Goal: Navigation & Orientation: Find specific page/section

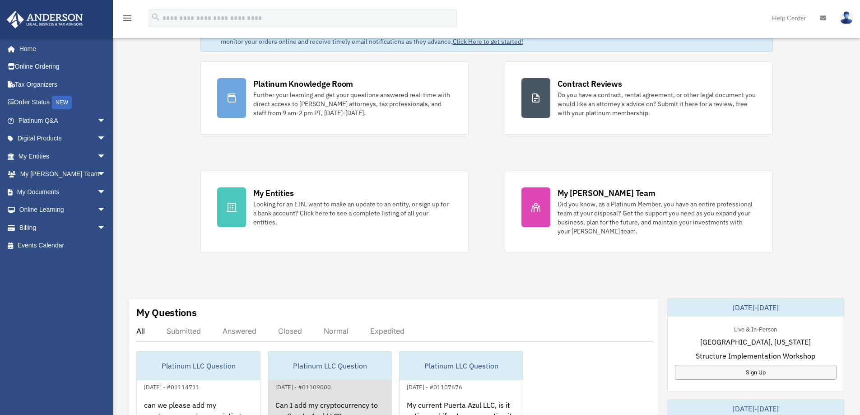
scroll to position [135, 0]
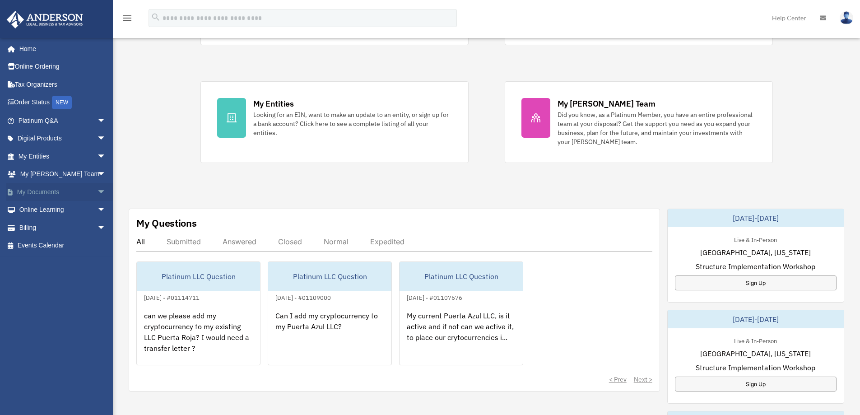
click at [85, 189] on link "My Documents arrow_drop_down" at bounding box center [62, 192] width 113 height 18
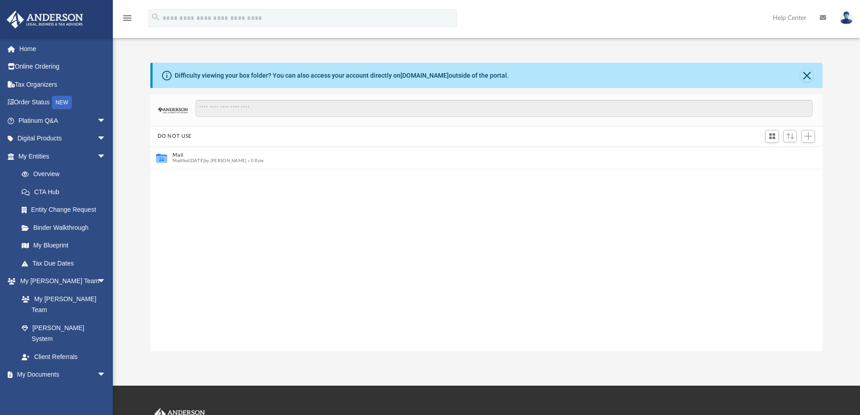
scroll to position [7, 7]
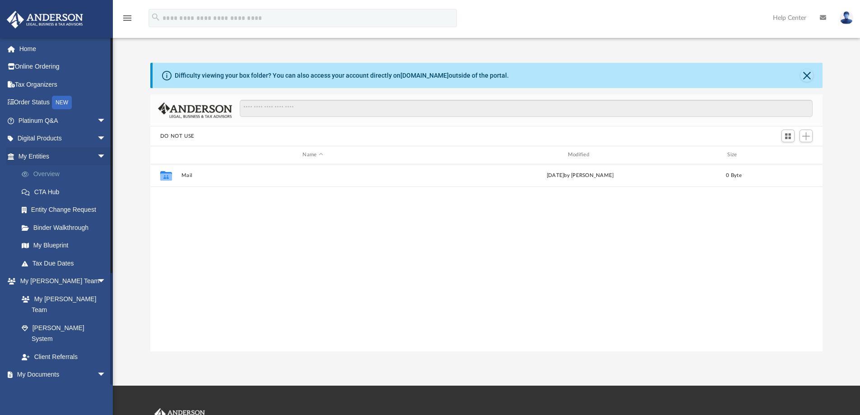
click at [55, 179] on link "Overview" at bounding box center [66, 174] width 107 height 18
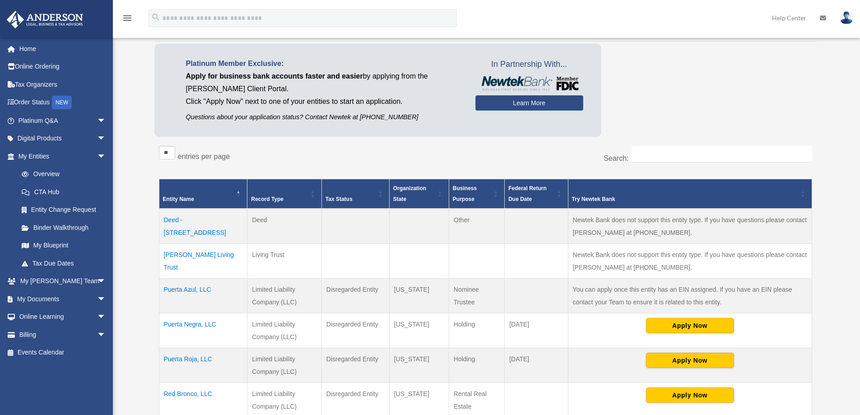
scroll to position [135, 0]
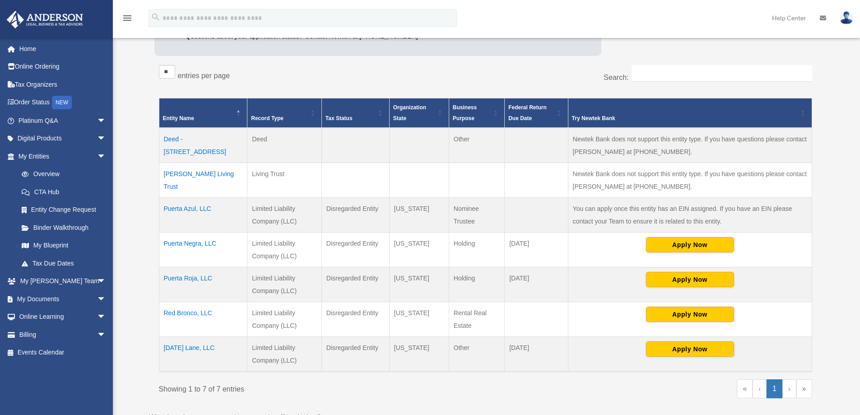
click at [192, 175] on td "[PERSON_NAME] Living Trust" at bounding box center [203, 180] width 88 height 35
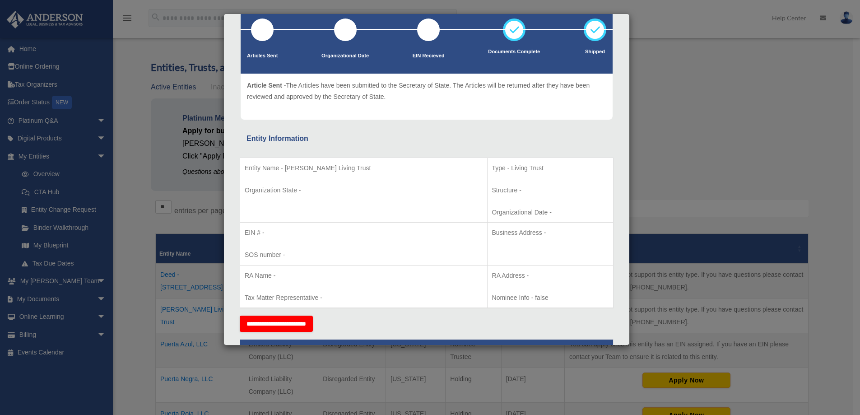
scroll to position [0, 0]
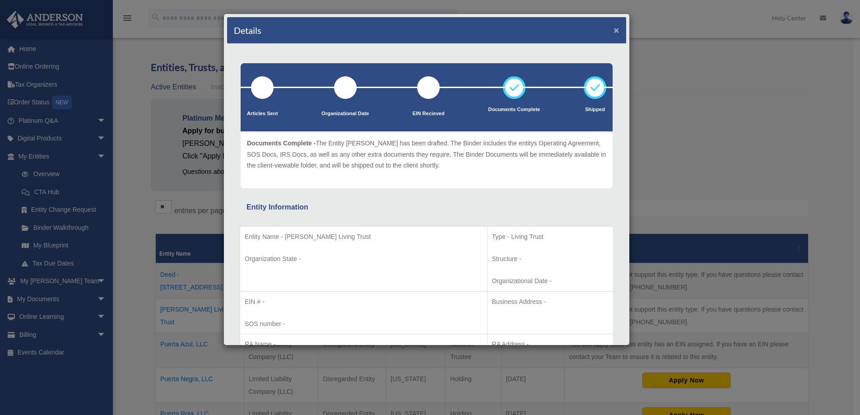
click at [613, 29] on button "×" at bounding box center [616, 29] width 6 height 9
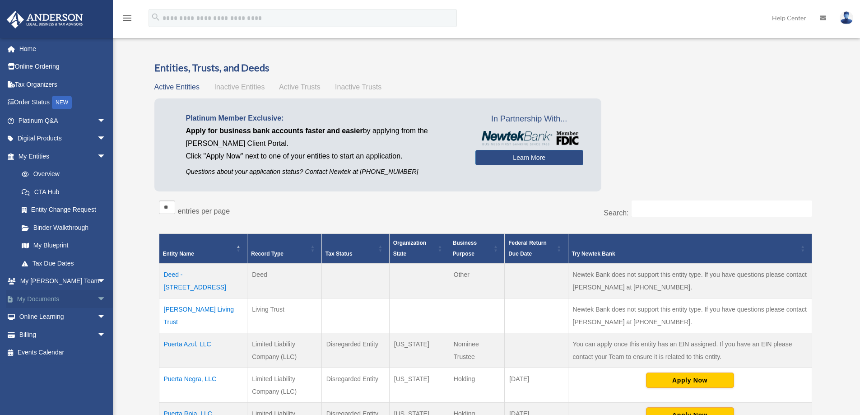
click at [74, 297] on link "My Documents arrow_drop_down" at bounding box center [62, 299] width 113 height 18
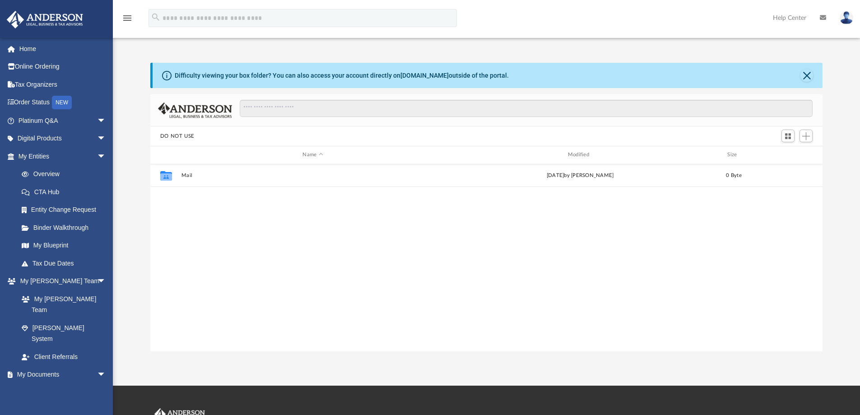
scroll to position [199, 665]
click at [97, 139] on span "arrow_drop_down" at bounding box center [106, 138] width 18 height 18
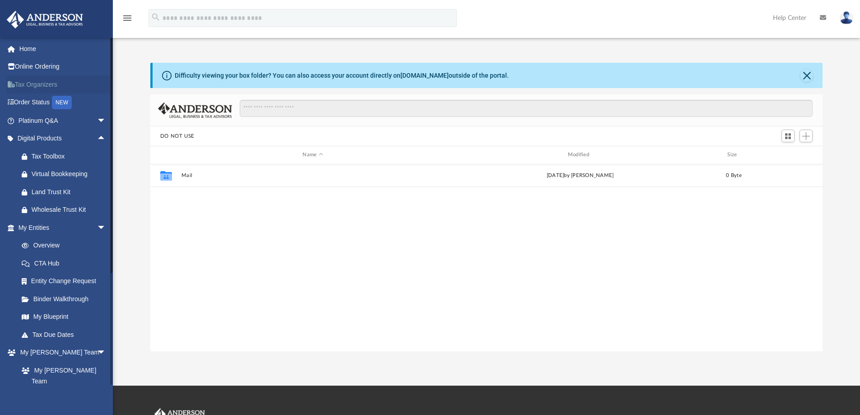
click at [42, 87] on link "Tax Organizers" at bounding box center [62, 84] width 113 height 18
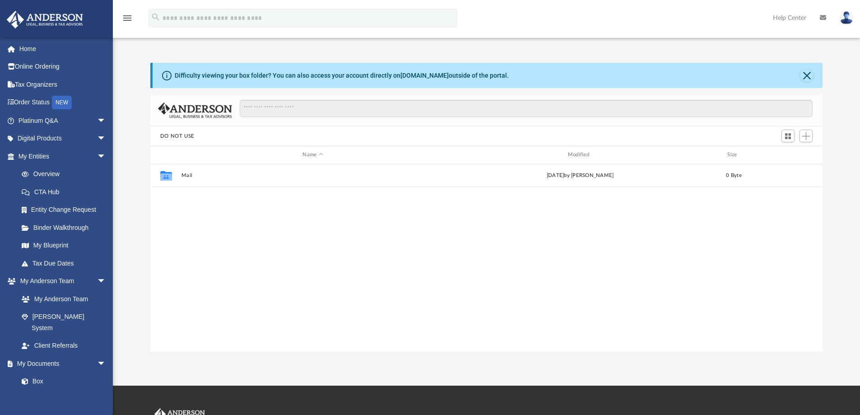
scroll to position [199, 665]
click at [97, 354] on span "arrow_drop_down" at bounding box center [106, 363] width 18 height 18
click at [97, 354] on span "arrow_drop_up" at bounding box center [106, 363] width 18 height 18
click at [38, 372] on link "Box" at bounding box center [66, 381] width 107 height 18
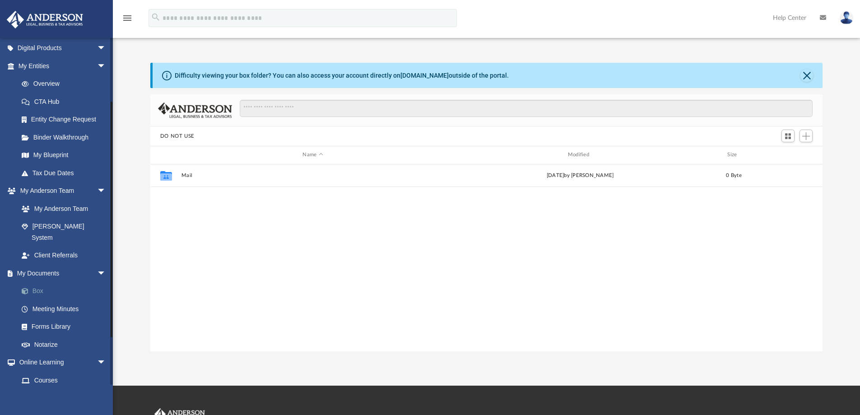
click at [37, 282] on link "Box" at bounding box center [66, 291] width 107 height 18
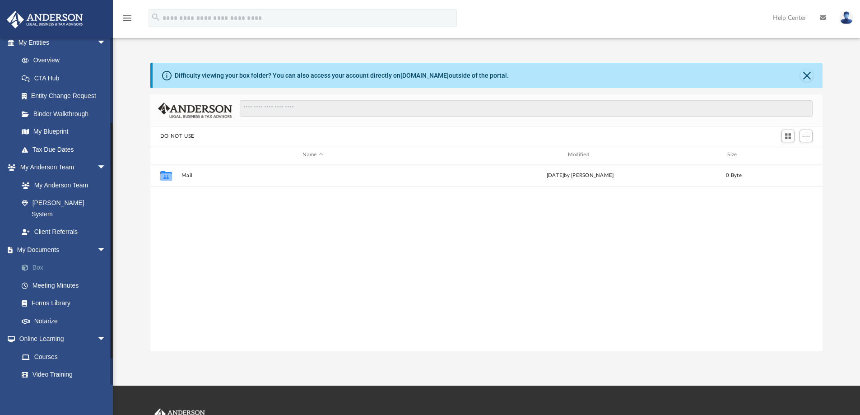
scroll to position [135, 0]
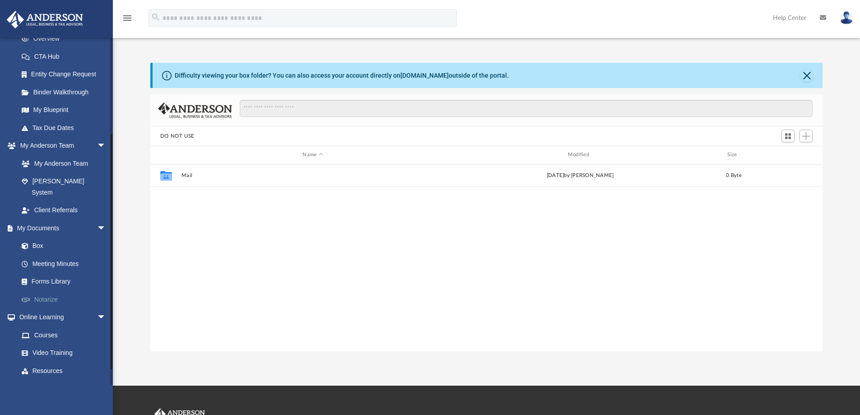
click at [44, 290] on link "Notarize" at bounding box center [66, 299] width 107 height 18
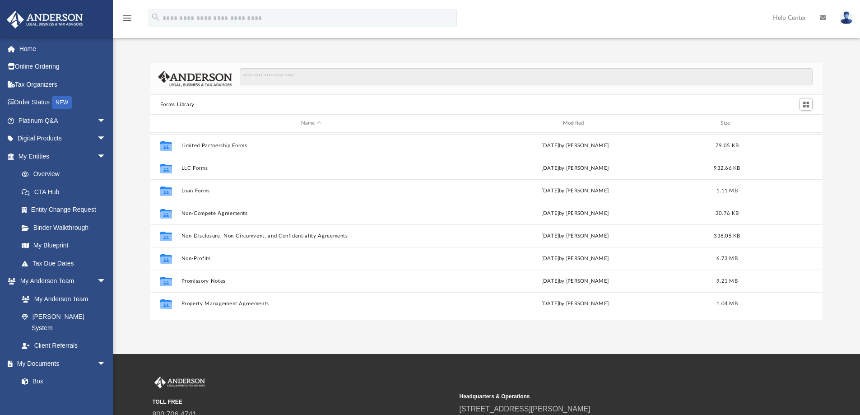
scroll to position [406, 0]
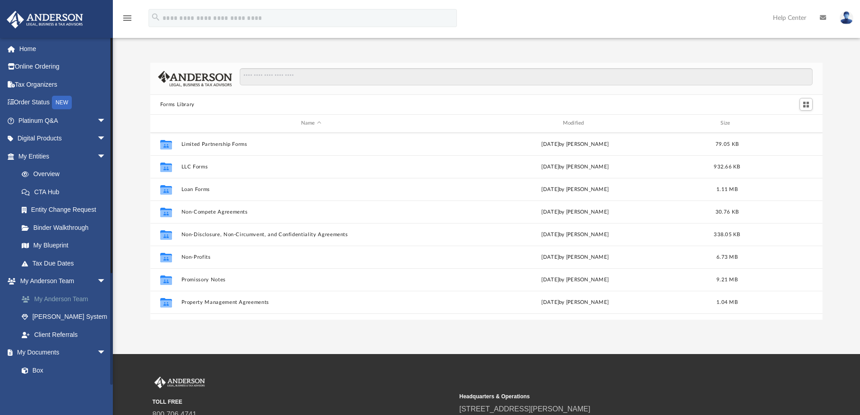
click at [62, 298] on link "My Anderson Team" at bounding box center [66, 299] width 107 height 18
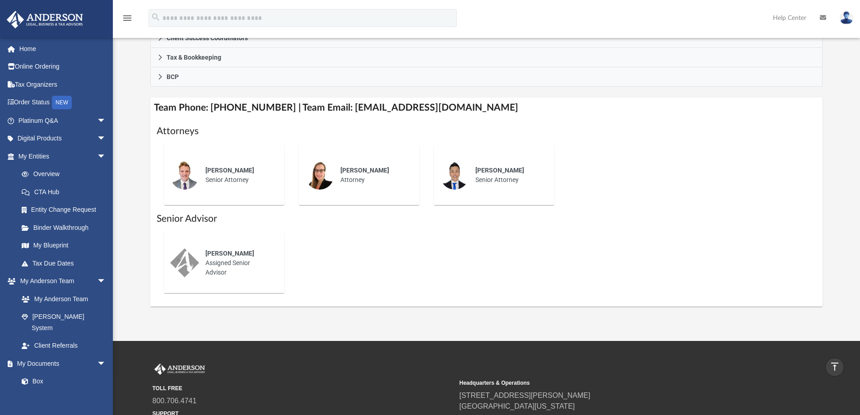
scroll to position [228, 0]
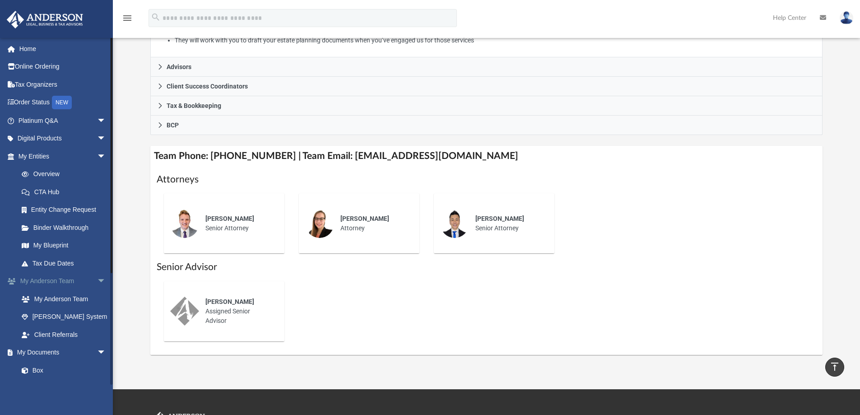
click at [97, 279] on span "arrow_drop_down" at bounding box center [106, 281] width 18 height 18
click at [97, 279] on span "arrow_drop_up" at bounding box center [106, 281] width 18 height 18
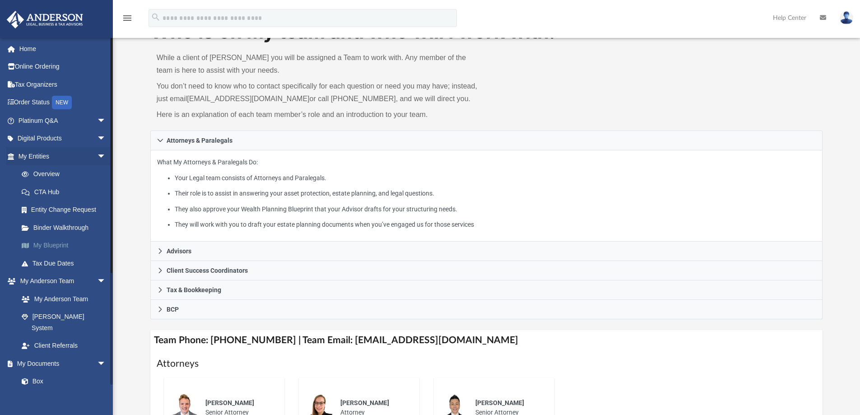
scroll to position [45, 0]
click at [51, 172] on link "Overview" at bounding box center [66, 174] width 107 height 18
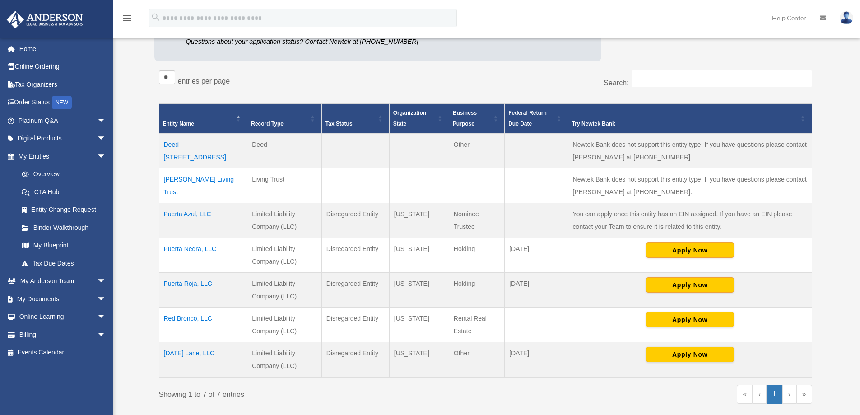
scroll to position [135, 0]
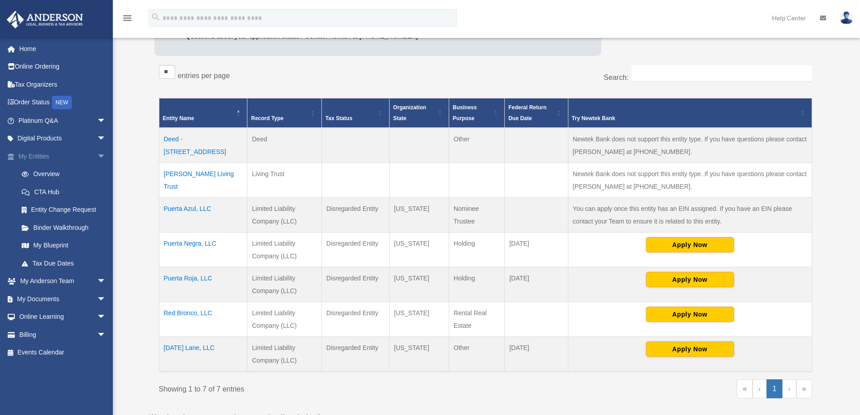
click at [97, 154] on span "arrow_drop_down" at bounding box center [106, 156] width 18 height 18
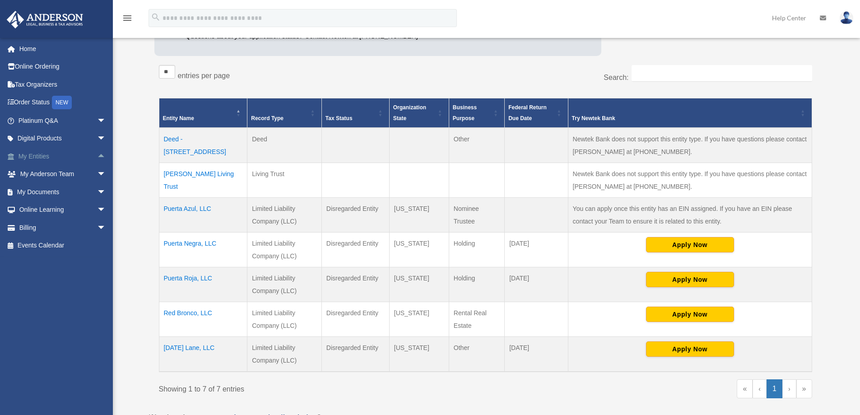
click at [97, 154] on span "arrow_drop_up" at bounding box center [106, 156] width 18 height 18
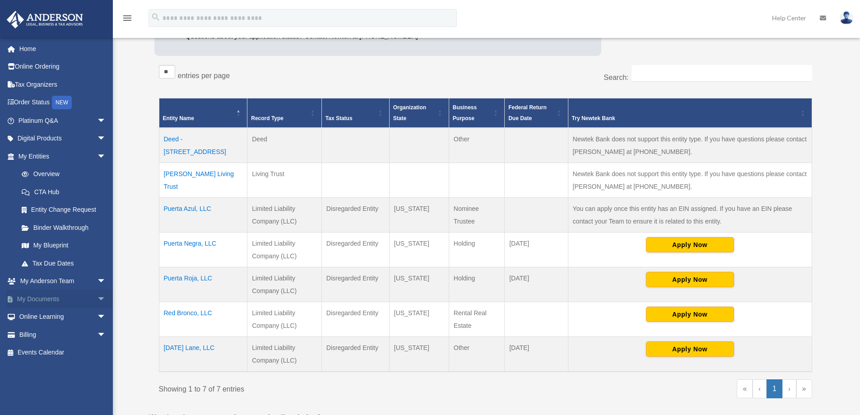
click at [97, 302] on span "arrow_drop_down" at bounding box center [106, 299] width 18 height 18
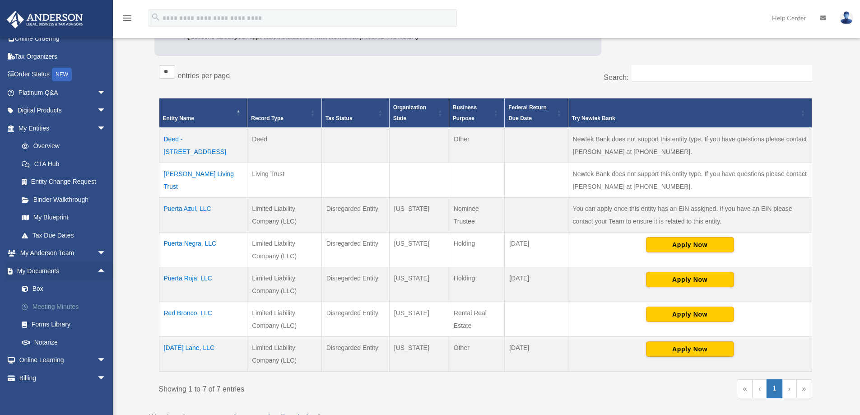
scroll to position [50, 0]
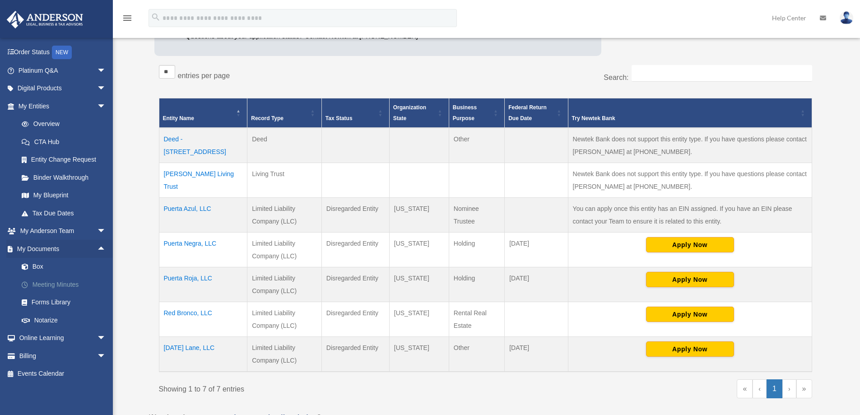
click at [67, 284] on link "Meeting Minutes" at bounding box center [66, 284] width 107 height 18
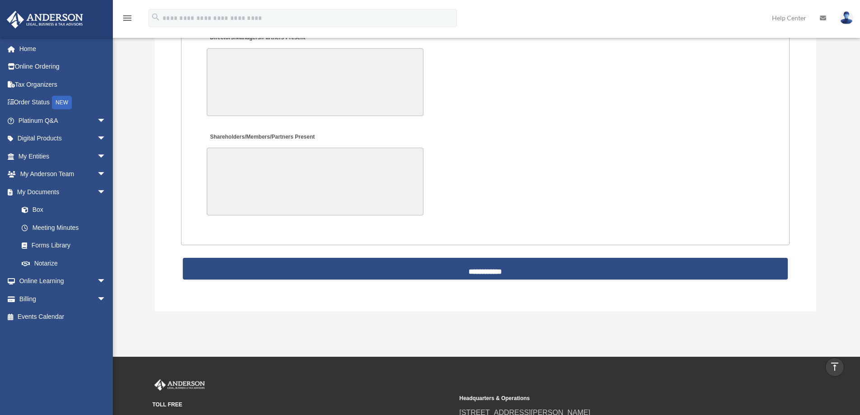
scroll to position [1895, 0]
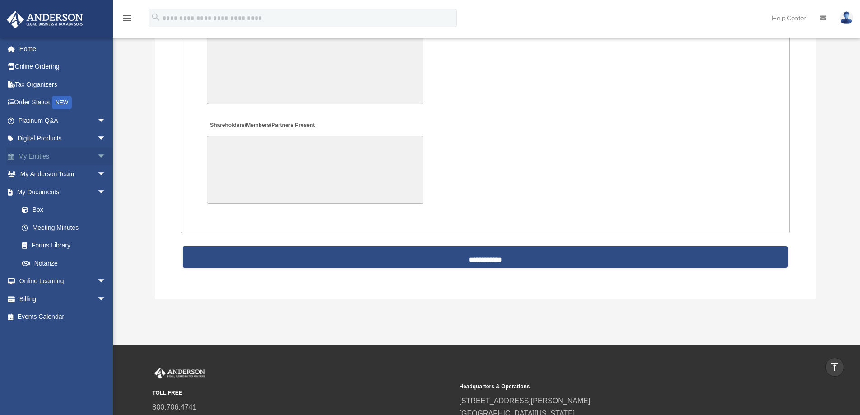
click at [76, 157] on link "My Entities arrow_drop_down" at bounding box center [62, 156] width 113 height 18
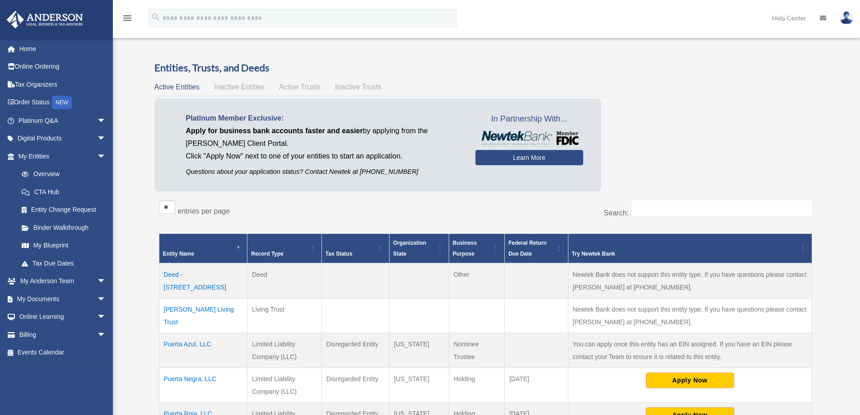
click at [192, 311] on td "[PERSON_NAME] Living Trust" at bounding box center [203, 315] width 88 height 35
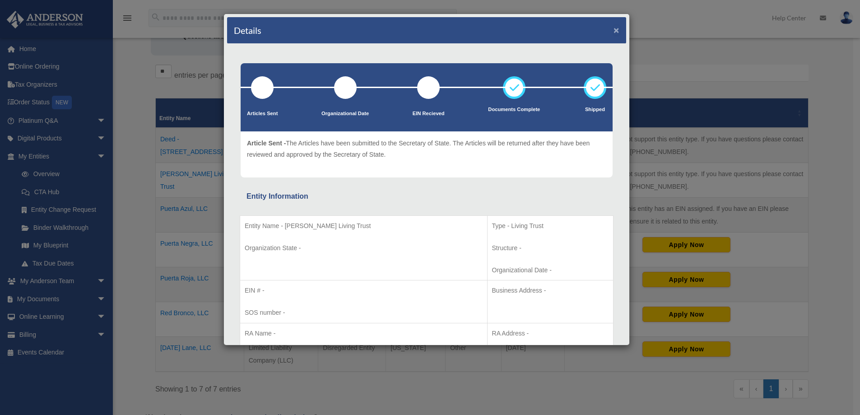
click at [613, 31] on button "×" at bounding box center [616, 29] width 6 height 9
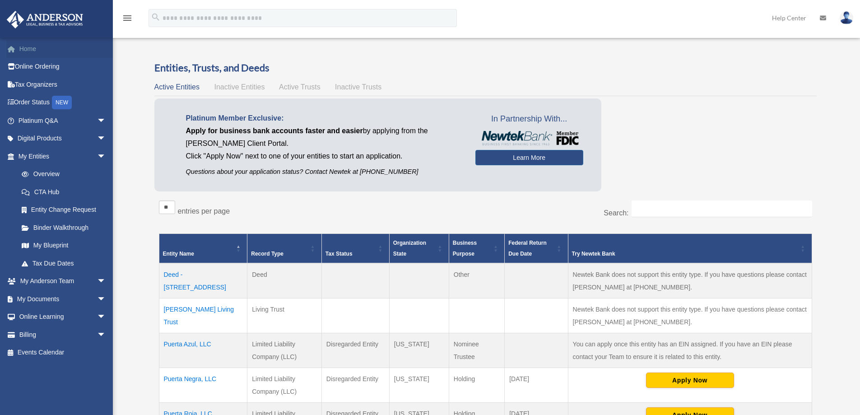
click at [36, 53] on link "Home" at bounding box center [62, 49] width 113 height 18
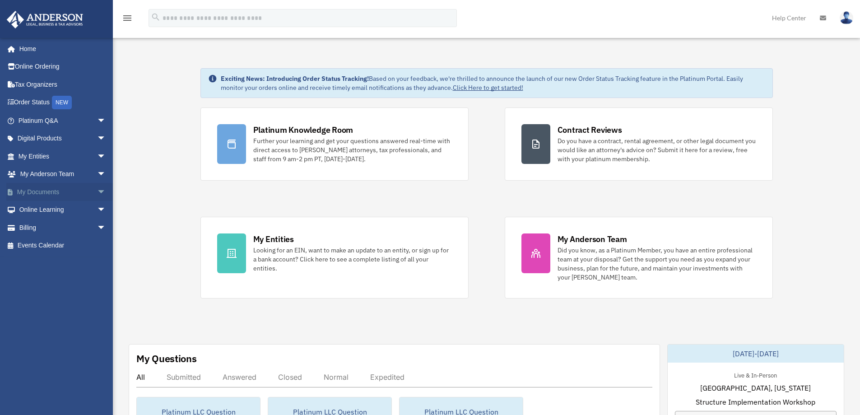
click at [51, 195] on link "My Documents arrow_drop_down" at bounding box center [62, 192] width 113 height 18
click at [35, 153] on link "My Entities arrow_drop_down" at bounding box center [62, 156] width 113 height 18
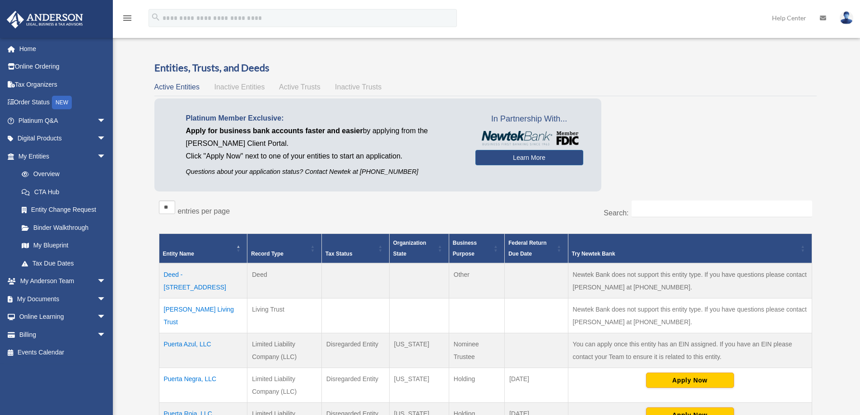
click at [302, 87] on span "Active Trusts" at bounding box center [300, 87] width 42 height 8
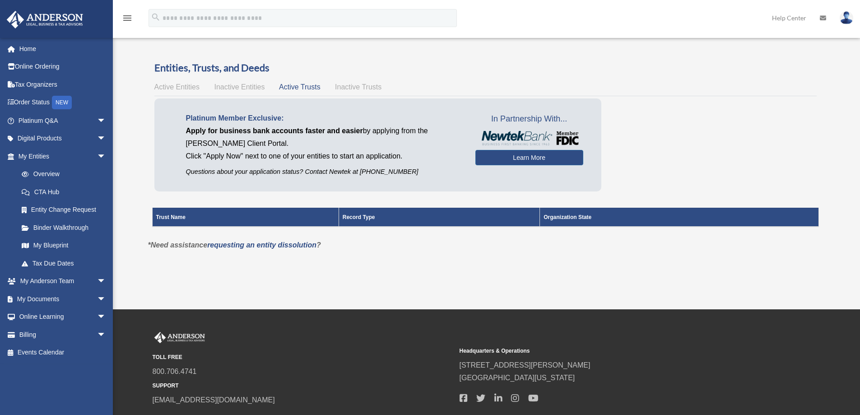
click at [163, 87] on span "Active Entities" at bounding box center [176, 87] width 45 height 8
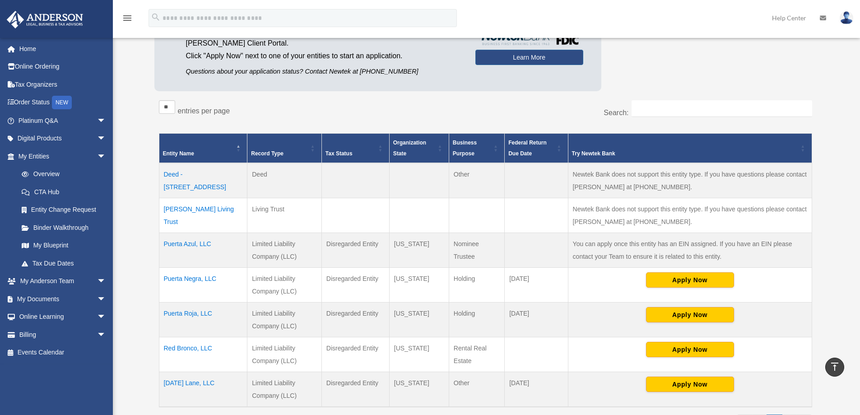
scroll to position [90, 0]
